Goal: Task Accomplishment & Management: Manage account settings

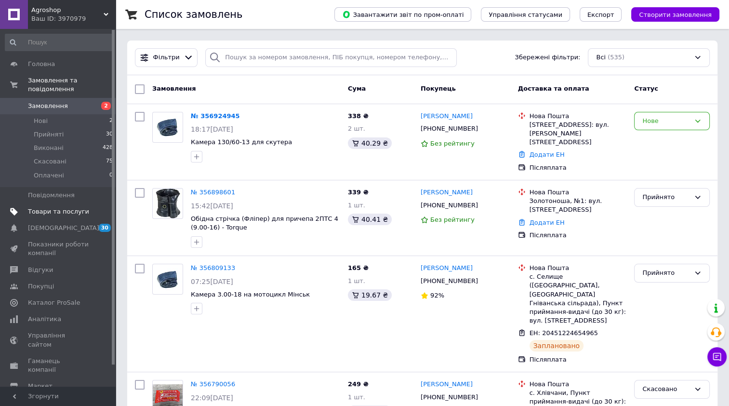
click at [50, 207] on span "Товари та послуги" at bounding box center [58, 211] width 61 height 9
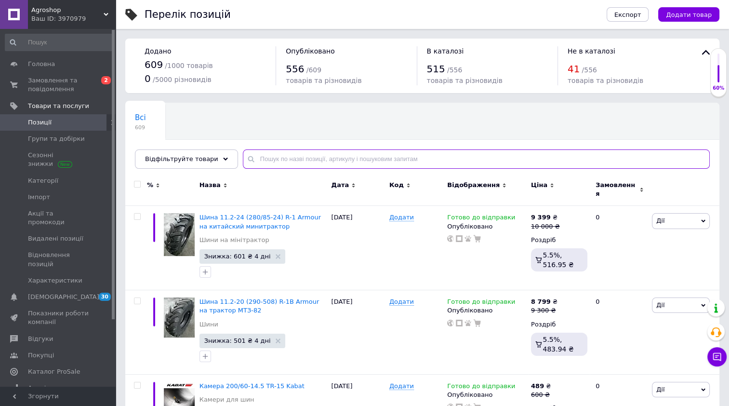
click at [299, 161] on input "text" at bounding box center [476, 158] width 467 height 19
paste input "Покрышка на скутер бескамерная 130.60-13 Deli Tire SC-101"
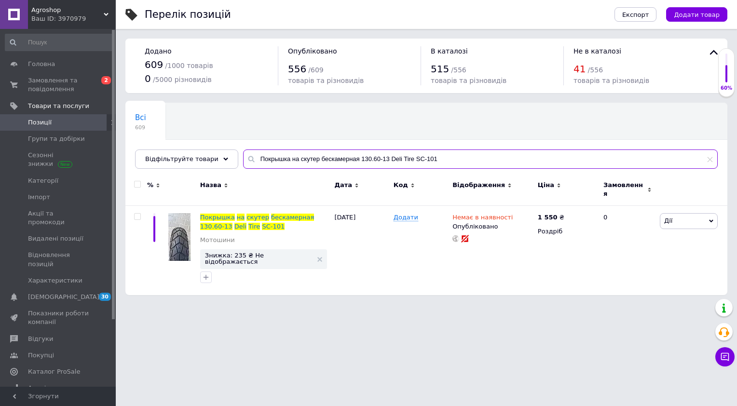
type input "Покрышка на скутер бескамерная 130.60-13 Deli Tire SC-101"
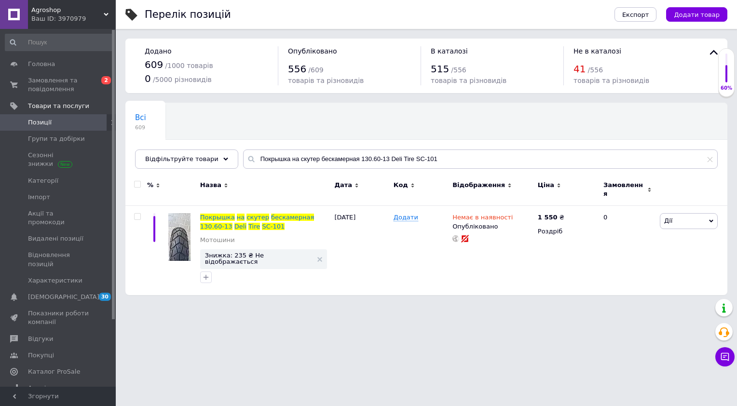
click at [46, 128] on link "Позиції" at bounding box center [59, 122] width 119 height 16
